Goal: Navigation & Orientation: Find specific page/section

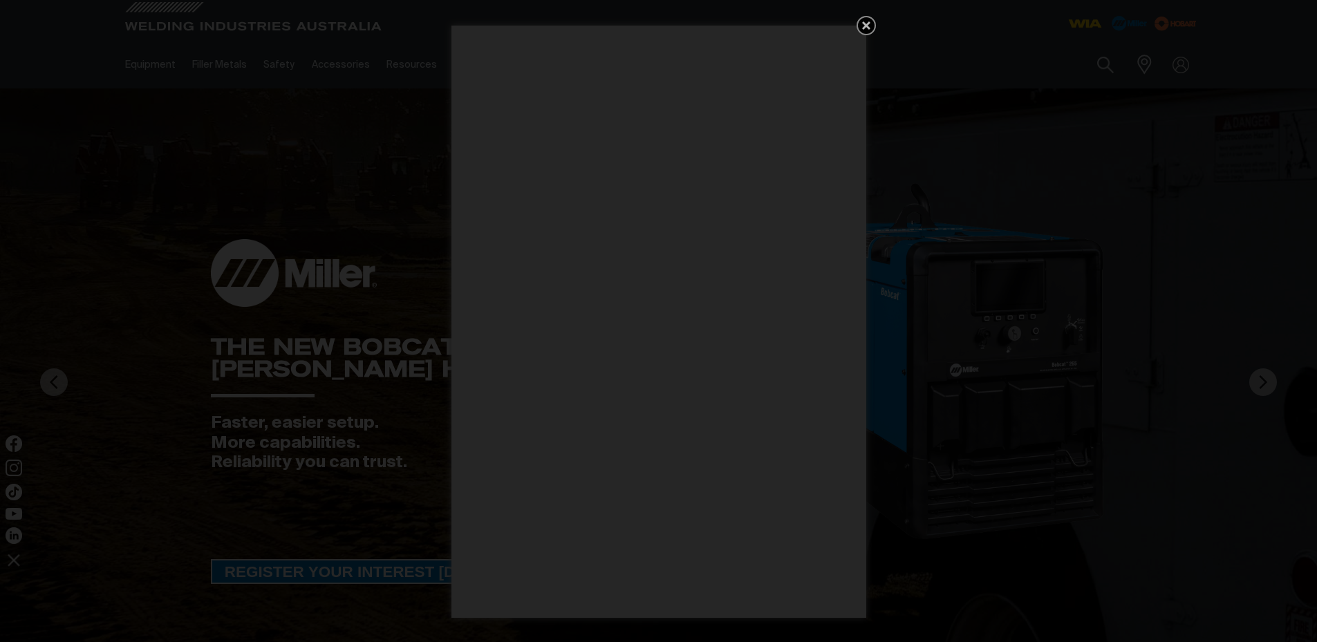
click at [862, 19] on icon "Get 5 WIA Welding Guides Free!" at bounding box center [866, 25] width 17 height 17
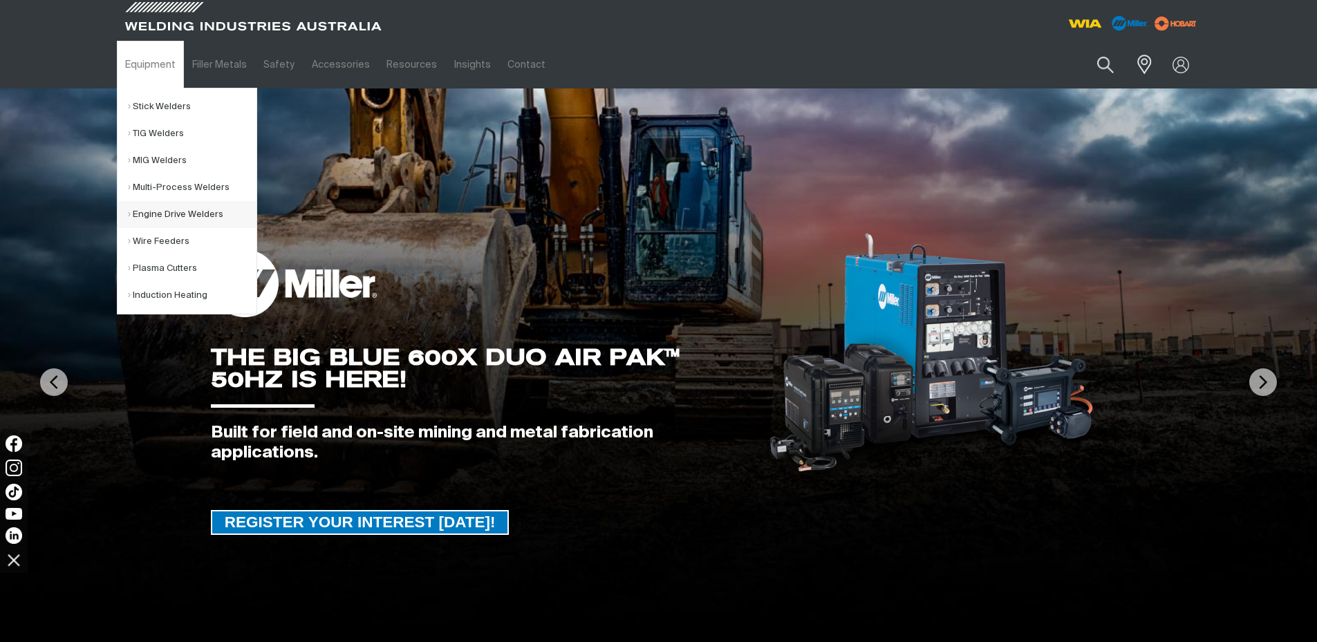
click at [182, 227] on link "Engine Drive Welders" at bounding box center [192, 214] width 129 height 27
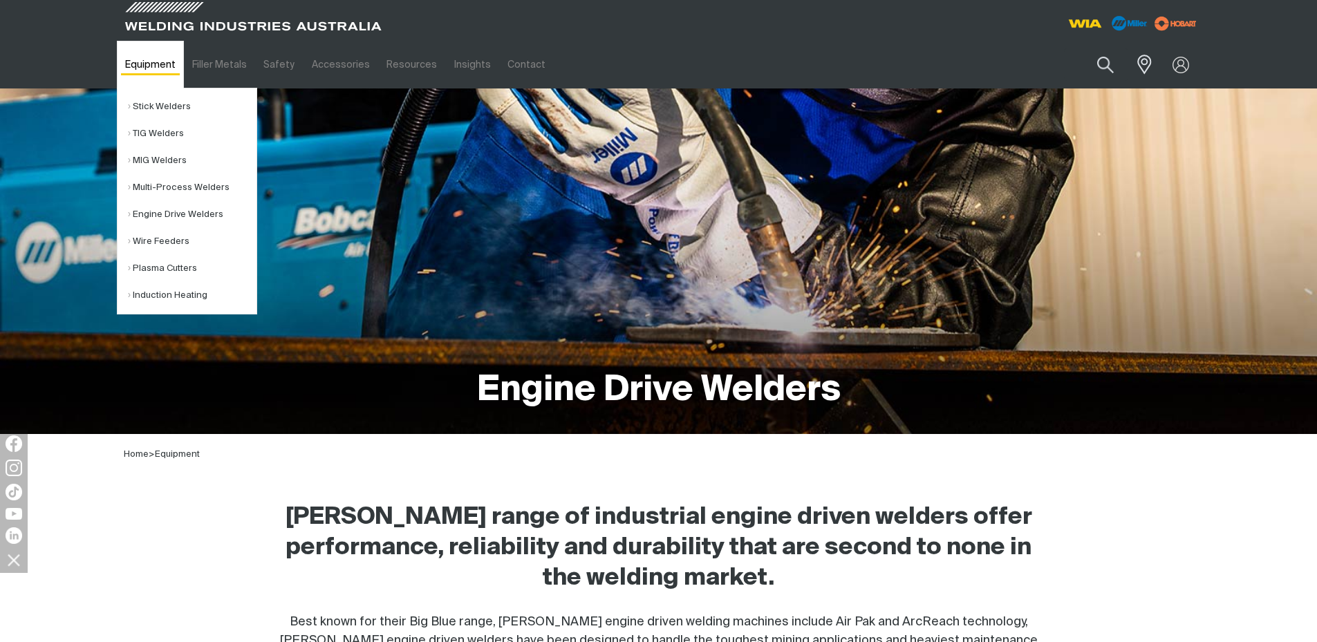
click at [158, 66] on link "Equipment" at bounding box center [150, 65] width 67 height 48
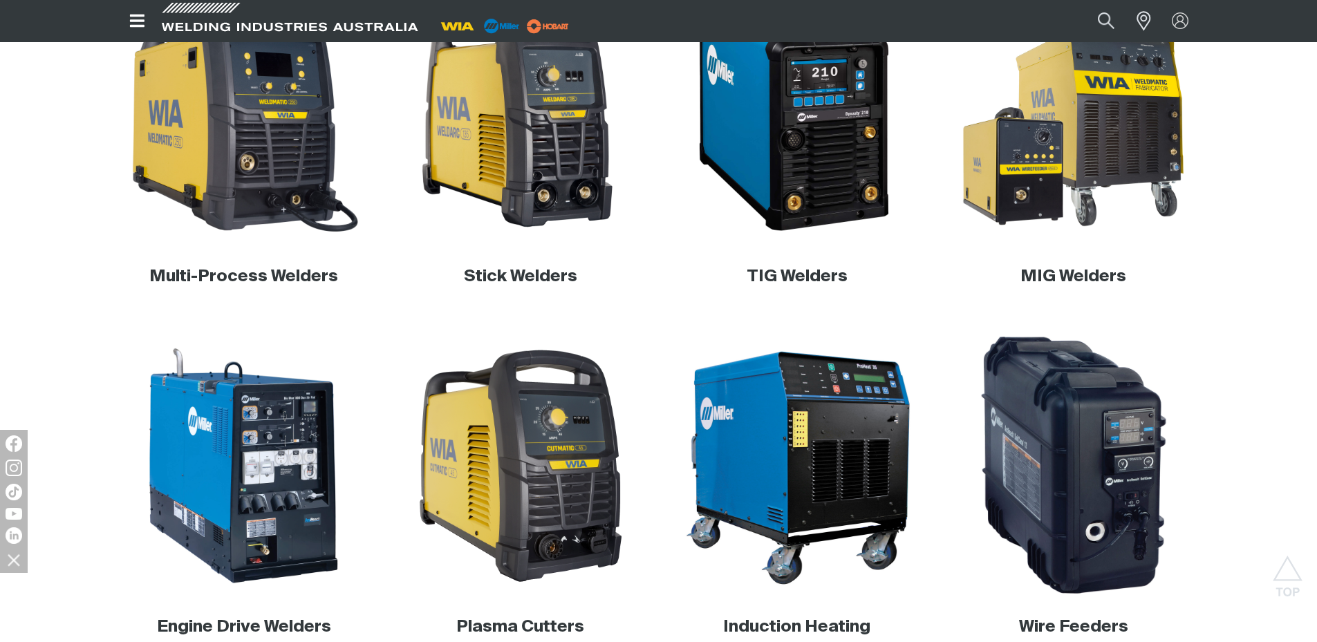
scroll to position [471, 0]
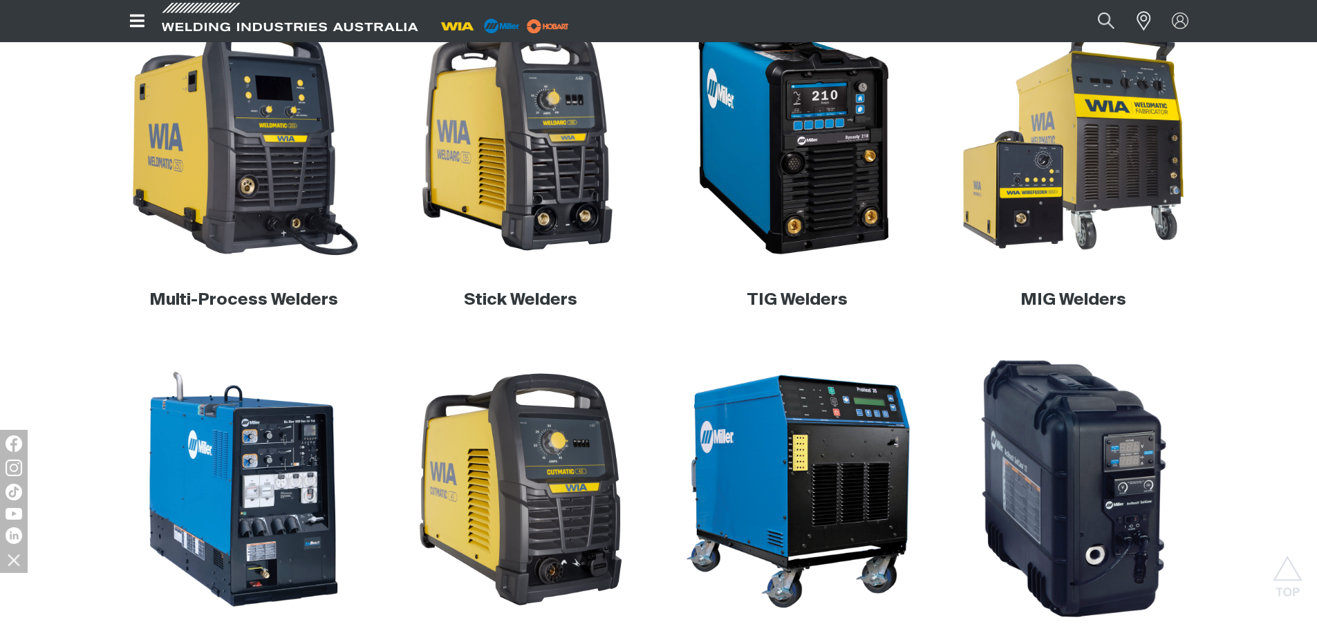
click at [1034, 458] on img at bounding box center [1073, 489] width 265 height 265
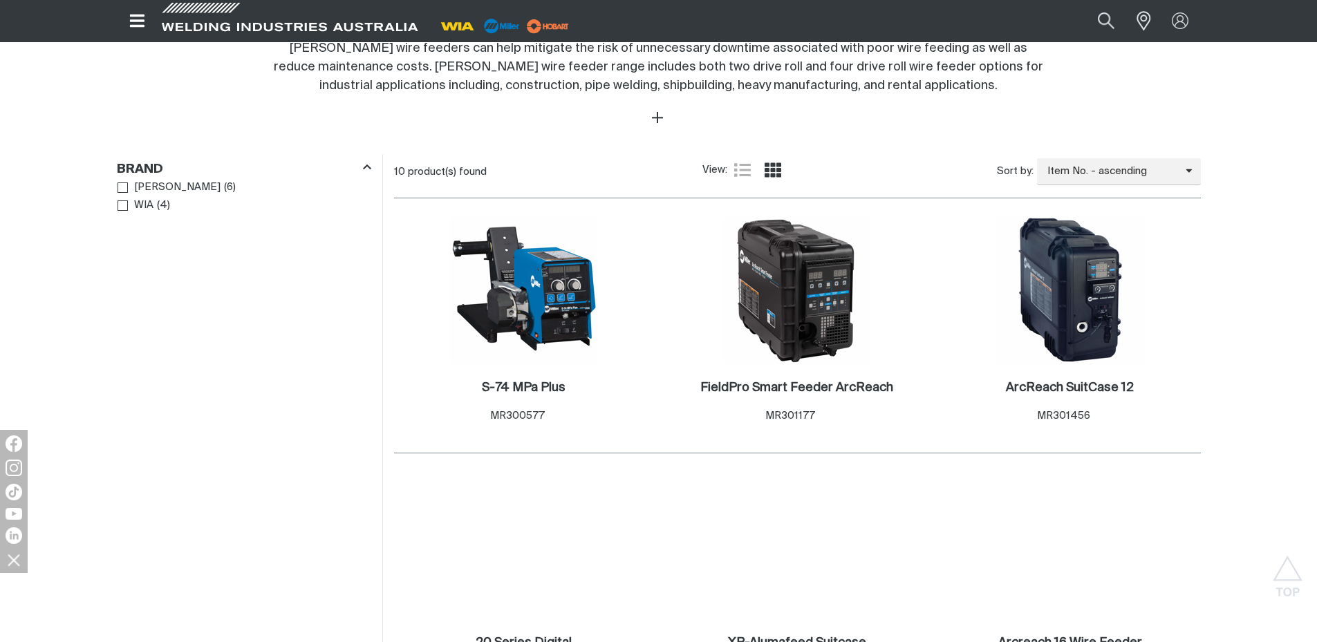
scroll to position [577, 0]
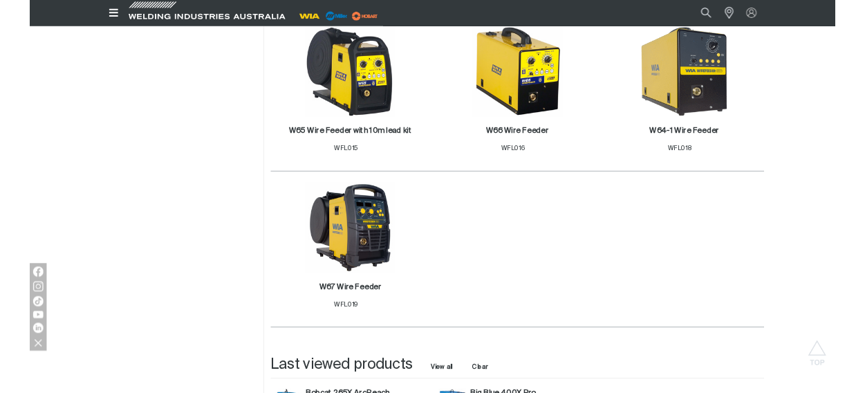
scroll to position [1229, 0]
